Goal: Transaction & Acquisition: Purchase product/service

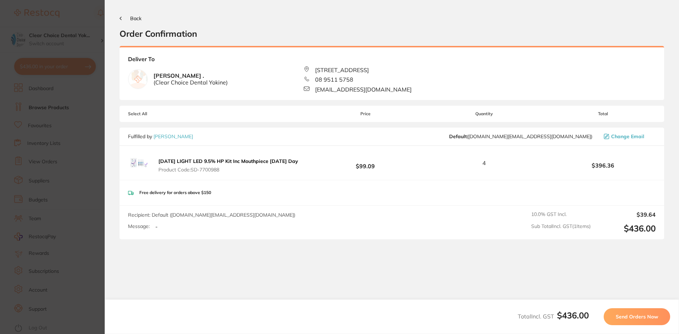
click at [120, 19] on icon at bounding box center [121, 19] width 2 height 4
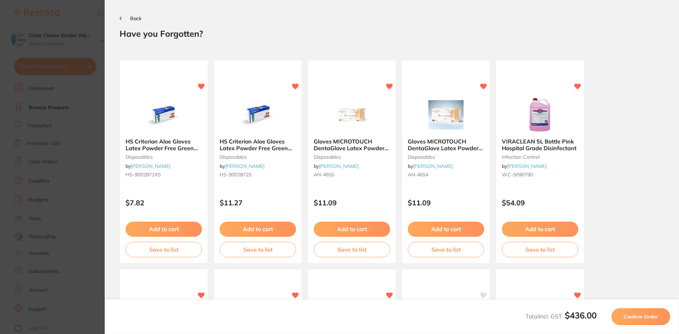
click at [121, 17] on icon at bounding box center [120, 18] width 1 height 3
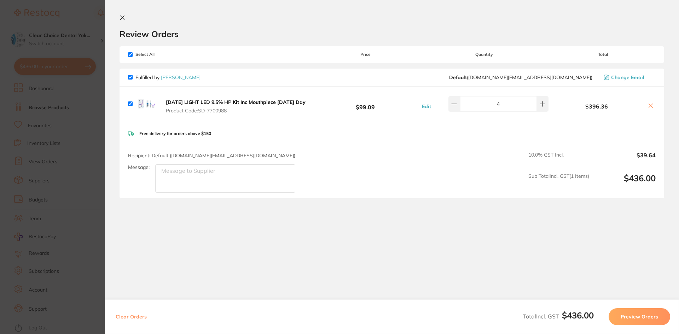
click at [64, 107] on section "Update RRP Set your pre negotiated price for this item. Item Agreed RRP (excl. …" at bounding box center [339, 167] width 679 height 334
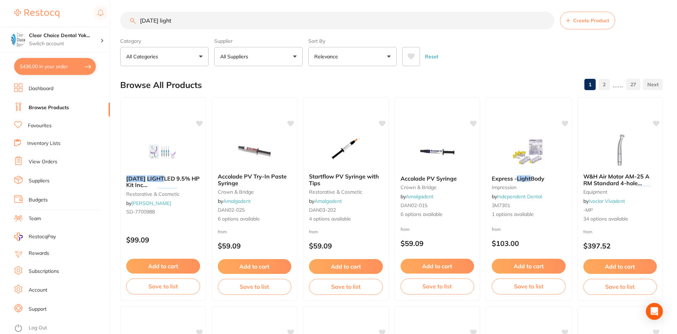
click at [167, 19] on input "[DATE] light" at bounding box center [337, 21] width 434 height 18
type input "p"
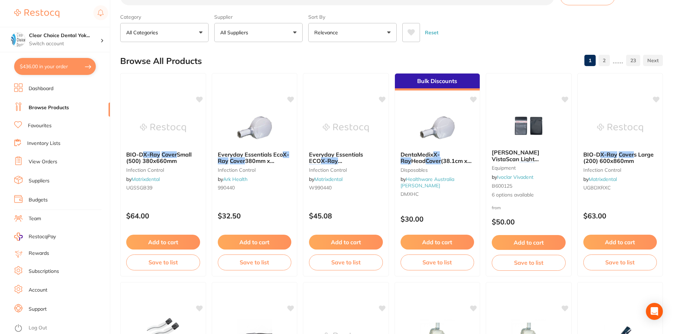
scroll to position [0, 0]
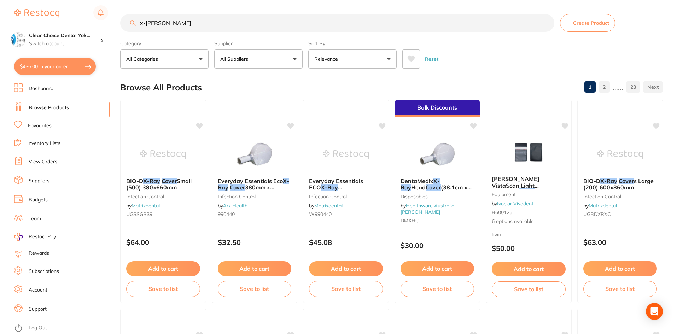
type input "x-[PERSON_NAME]"
click at [293, 57] on button "All Suppliers" at bounding box center [258, 59] width 88 height 19
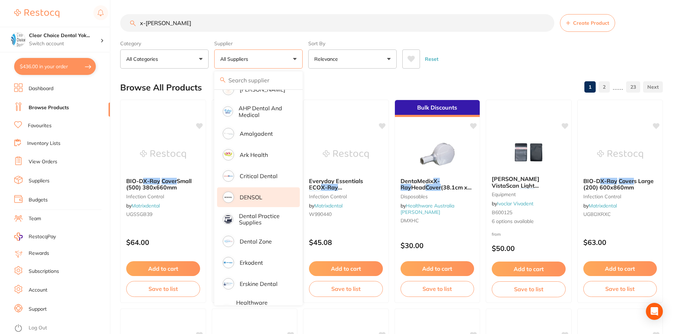
scroll to position [141, 0]
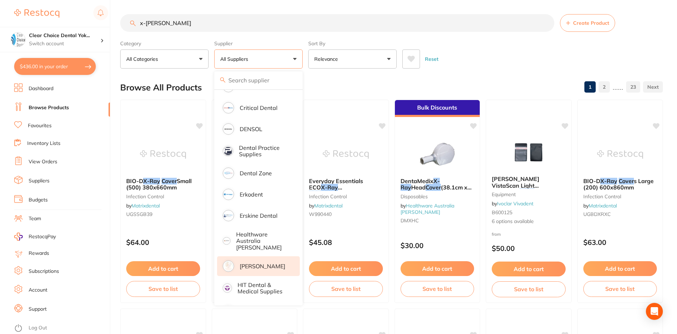
click at [244, 263] on p "[PERSON_NAME]" at bounding box center [263, 266] width 46 height 6
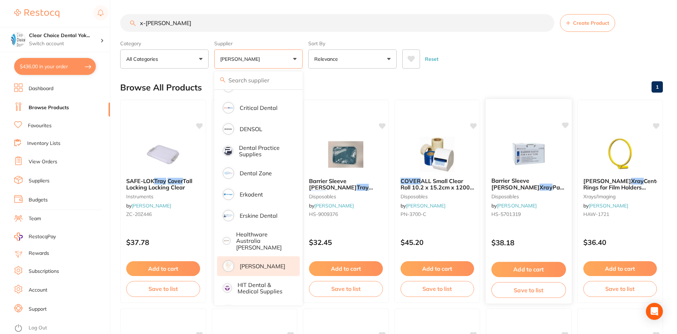
click at [527, 268] on button "Add to cart" at bounding box center [529, 269] width 75 height 15
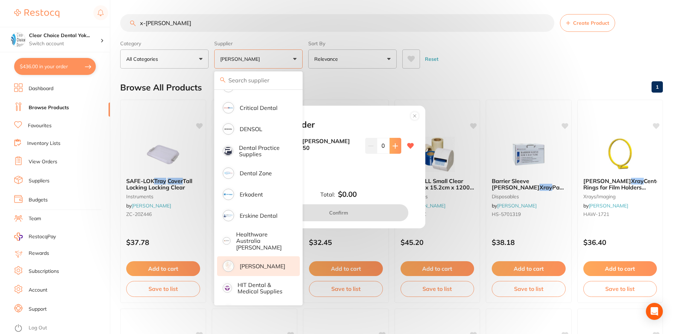
click at [393, 147] on icon at bounding box center [396, 146] width 6 height 6
click at [393, 145] on icon at bounding box center [396, 146] width 6 height 6
type input "3"
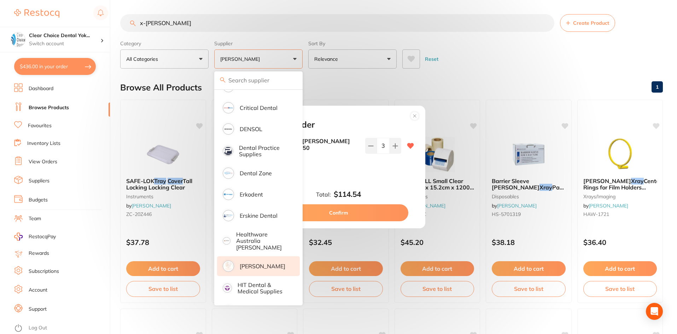
click at [346, 211] on button "Confirm" at bounding box center [338, 212] width 139 height 17
checkbox input "false"
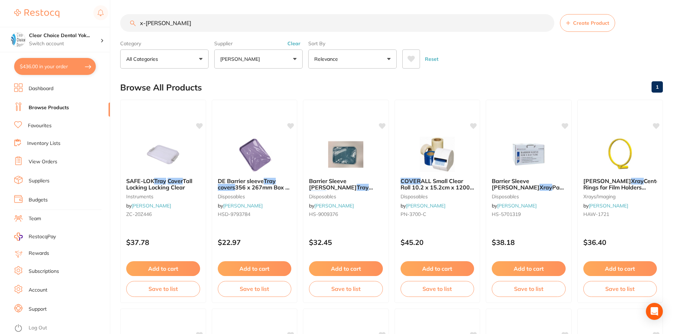
click at [81, 65] on button "$436.00 in your order" at bounding box center [55, 66] width 82 height 17
checkbox input "true"
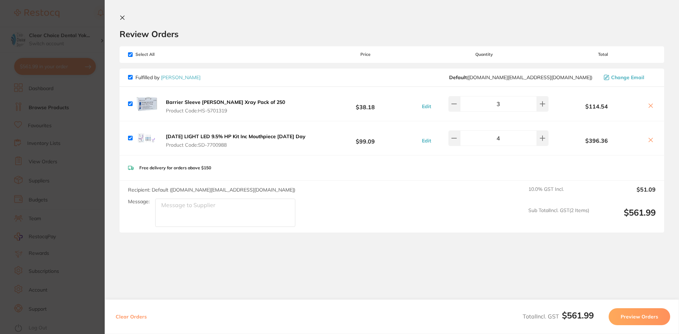
click at [648, 317] on button "Preview Orders" at bounding box center [640, 316] width 62 height 17
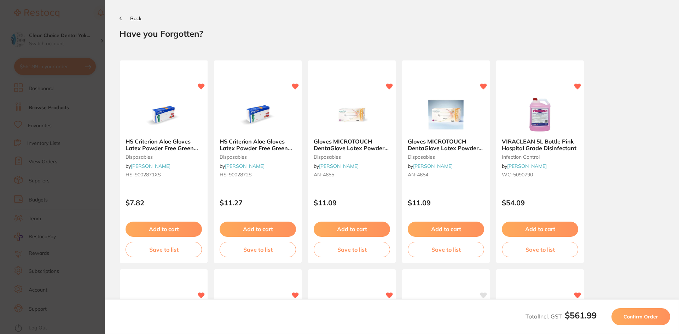
click at [648, 317] on span "Confirm Order" at bounding box center [640, 317] width 35 height 6
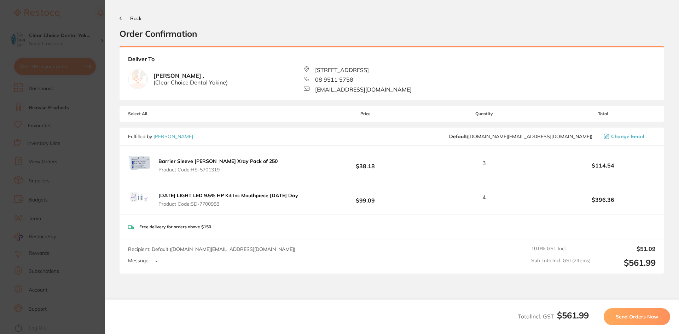
click at [648, 317] on span "Send Orders Now" at bounding box center [637, 317] width 42 height 6
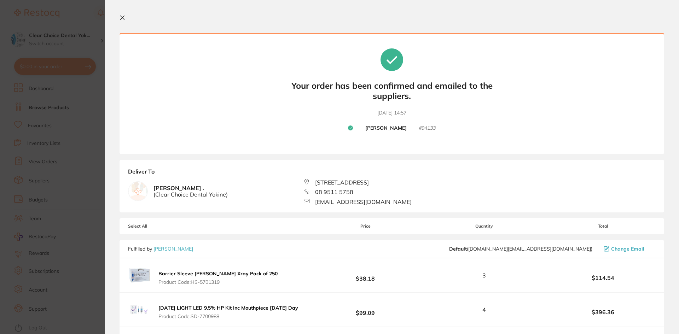
click at [50, 108] on section "Update RRP Set your pre negotiated price for this item. Item Agreed RRP (excl. …" at bounding box center [339, 167] width 679 height 334
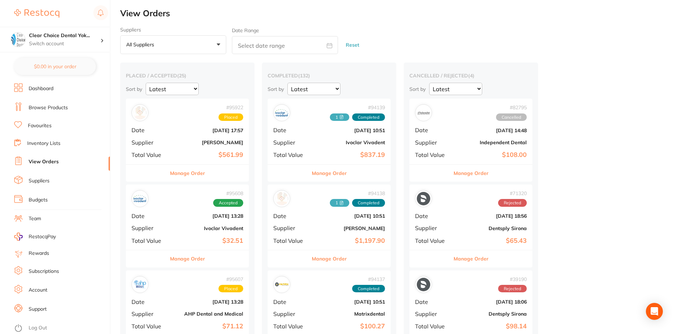
click at [62, 106] on link "Browse Products" at bounding box center [48, 107] width 39 height 7
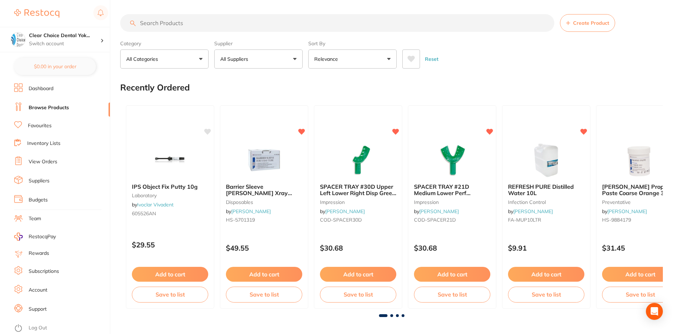
click at [294, 57] on button "All Suppliers" at bounding box center [258, 59] width 88 height 19
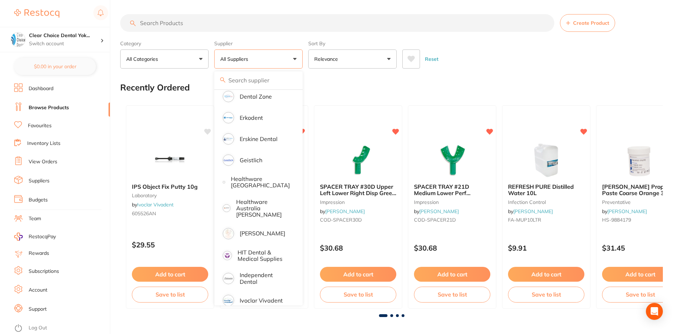
scroll to position [248, 0]
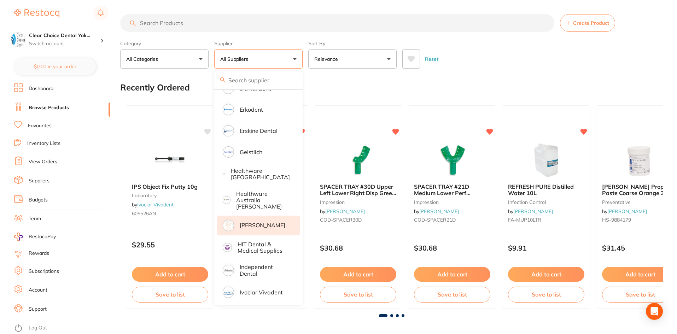
click at [252, 222] on p "[PERSON_NAME]" at bounding box center [263, 225] width 46 height 6
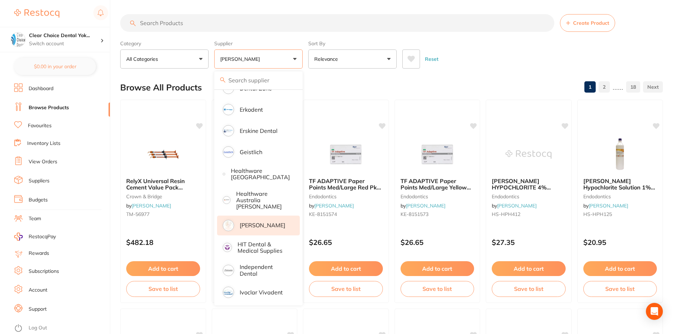
click at [166, 19] on input "search" at bounding box center [337, 23] width 434 height 18
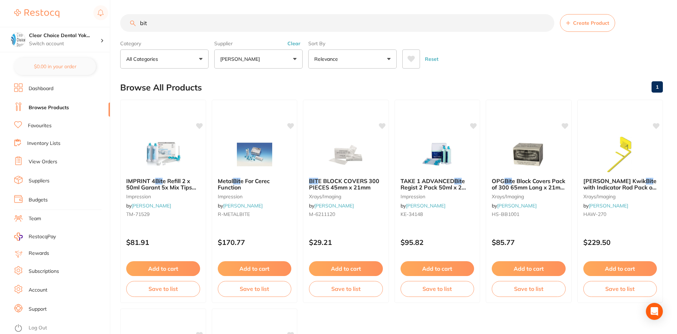
scroll to position [161, 0]
click at [182, 24] on input "bit" at bounding box center [337, 23] width 434 height 18
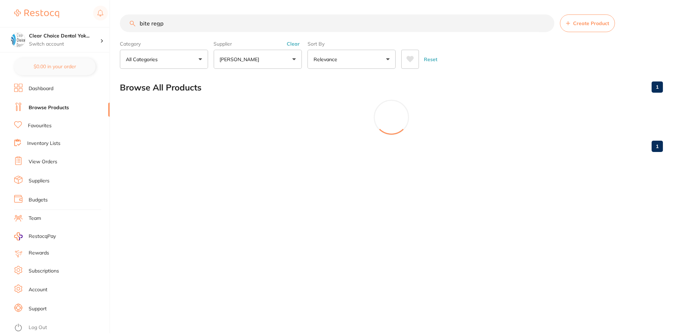
scroll to position [204, 0]
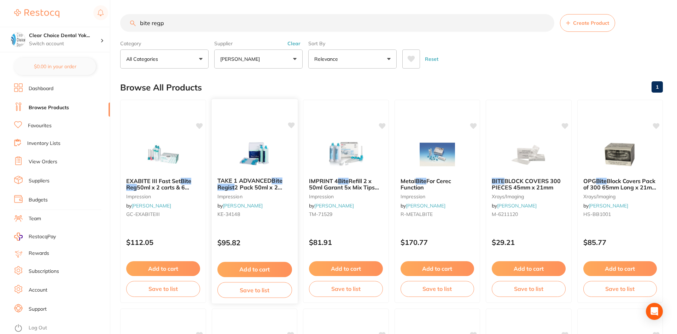
type input "bite regp"
click at [266, 269] on button "Add to cart" at bounding box center [254, 269] width 75 height 15
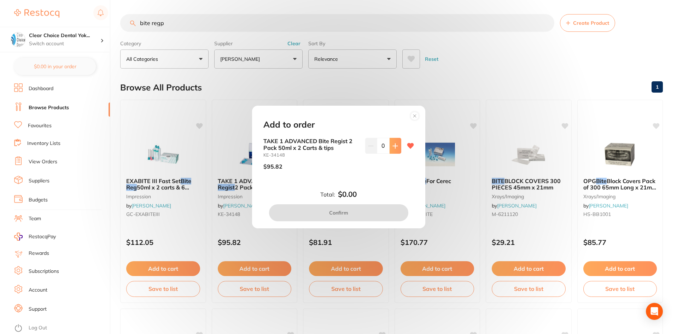
click at [393, 147] on icon at bounding box center [395, 146] width 5 height 5
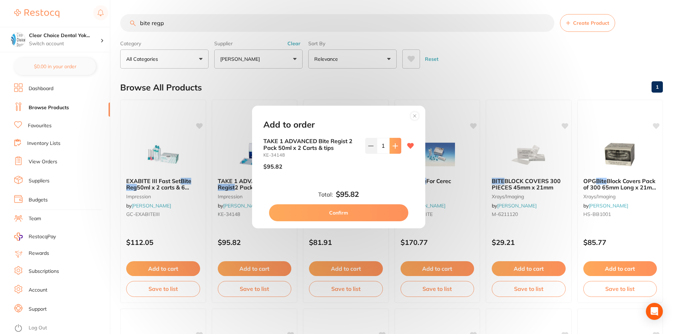
click at [393, 146] on icon at bounding box center [395, 146] width 5 height 5
type input "2"
click at [351, 211] on button "Confirm" at bounding box center [338, 212] width 139 height 17
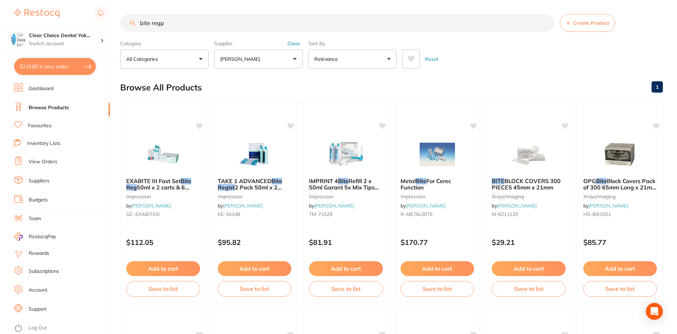
checkbox input "false"
click at [168, 21] on input "bite regp" at bounding box center [337, 23] width 434 height 18
type input "b"
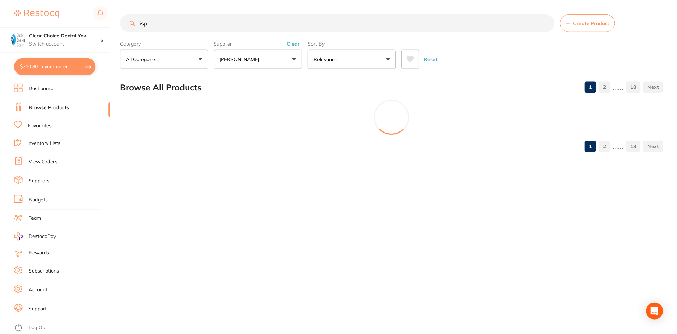
scroll to position [0, 0]
type input "i"
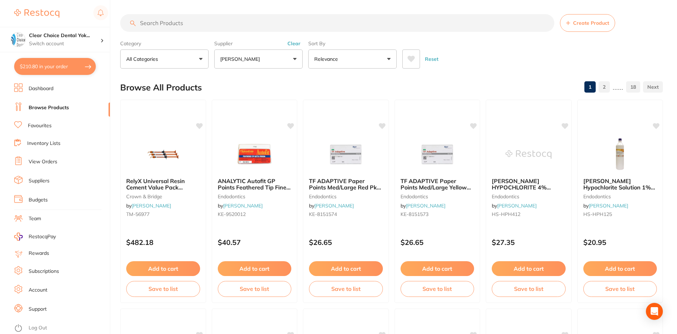
click at [80, 70] on button "$210.80 in your order" at bounding box center [55, 66] width 82 height 17
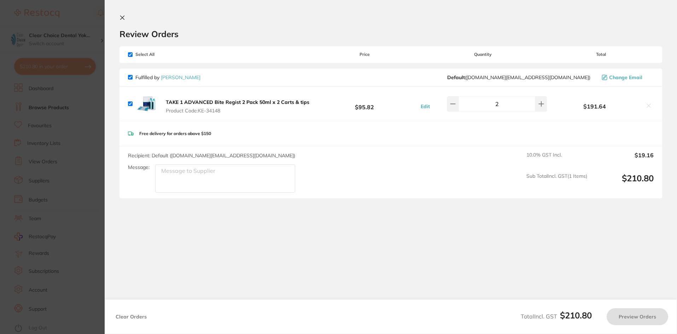
checkbox input "true"
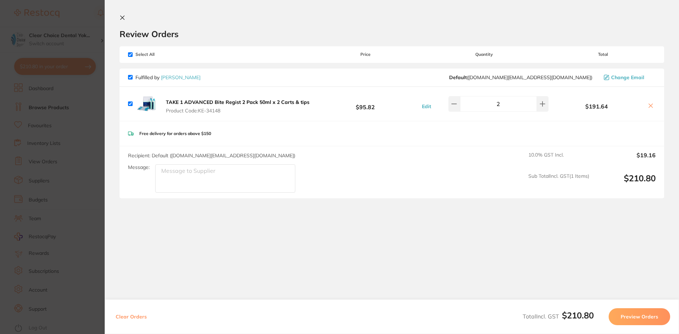
click at [648, 318] on button "Preview Orders" at bounding box center [640, 316] width 62 height 17
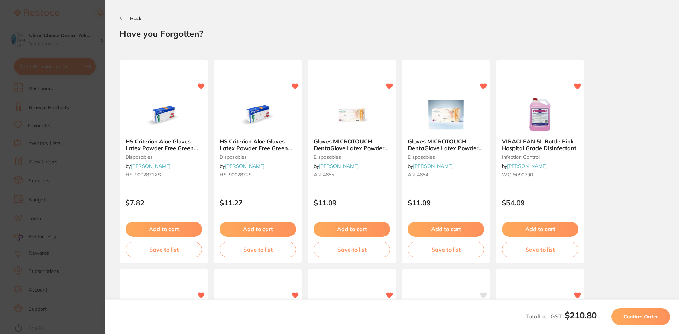
click at [648, 318] on span "Confirm Order" at bounding box center [640, 317] width 35 height 6
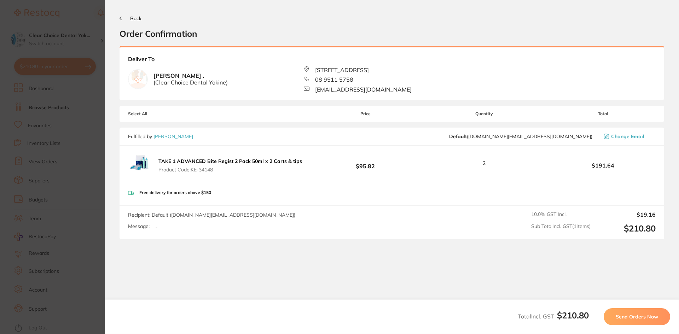
click at [648, 318] on span "Send Orders Now" at bounding box center [637, 317] width 42 height 6
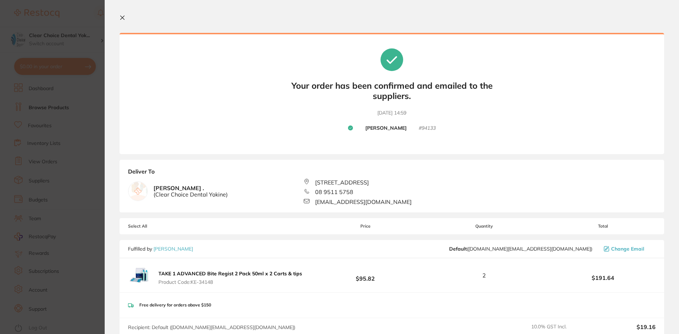
click at [66, 68] on section "Update RRP Set your pre negotiated price for this item. Item Agreed RRP (excl. …" at bounding box center [339, 167] width 679 height 334
